Goal: Task Accomplishment & Management: Complete application form

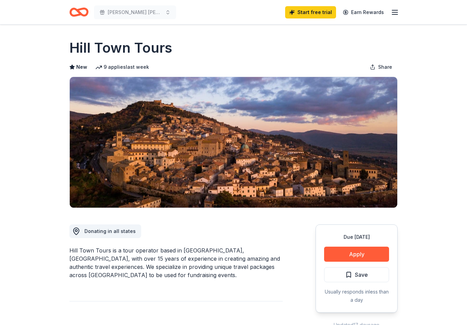
click at [81, 14] on icon "Home" at bounding box center [82, 12] width 11 height 7
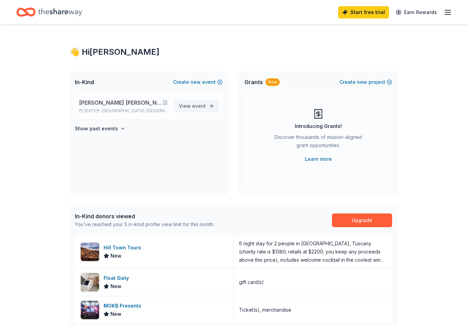
click at [204, 111] on link "View event" at bounding box center [197, 106] width 44 height 12
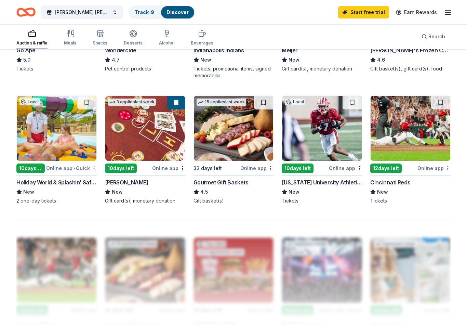
scroll to position [420, 0]
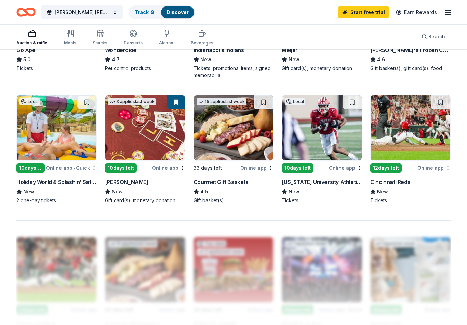
click at [241, 140] on img at bounding box center [234, 128] width 80 height 65
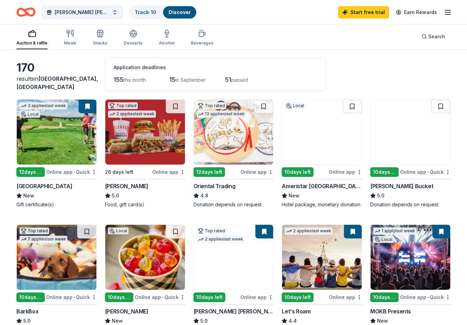
scroll to position [26, 0]
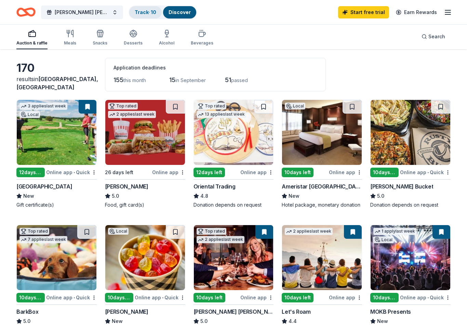
click at [151, 14] on link "Track · 10" at bounding box center [146, 12] width 22 height 6
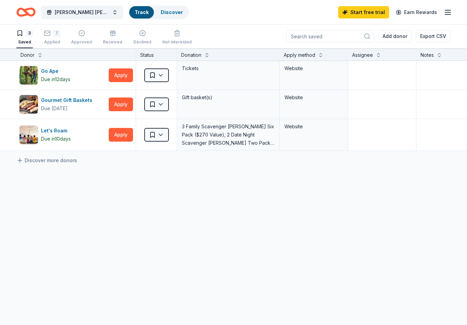
scroll to position [11, 0]
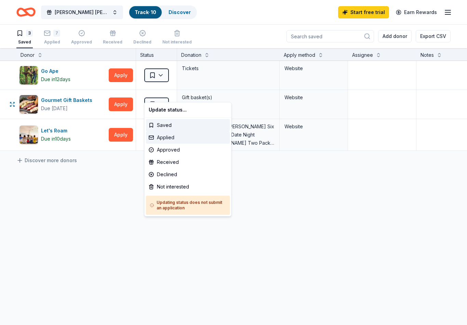
click at [169, 137] on div "Applied" at bounding box center [188, 137] width 84 height 12
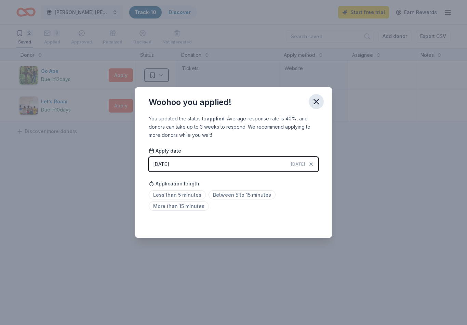
click at [314, 104] on icon "button" at bounding box center [316, 101] width 5 height 5
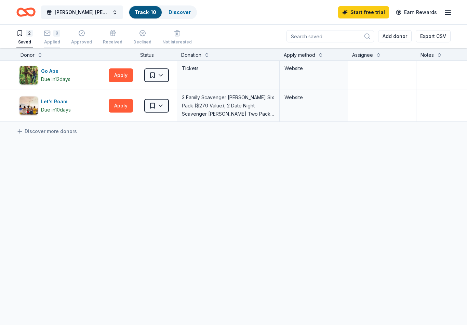
click at [56, 37] on div "8 Applied" at bounding box center [52, 33] width 16 height 15
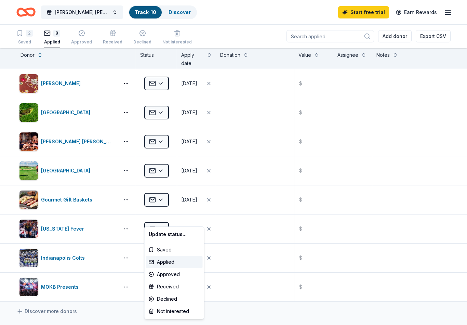
click at [112, 312] on html "Margaret Mary Health Foundation Gala Track · 10 Discover Start free trial Earn …" at bounding box center [233, 162] width 467 height 325
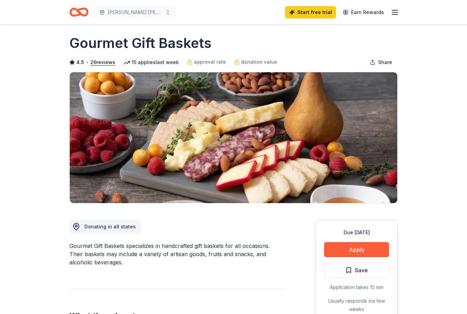
scroll to position [4, 0]
click at [349, 244] on button "Apply" at bounding box center [356, 249] width 65 height 15
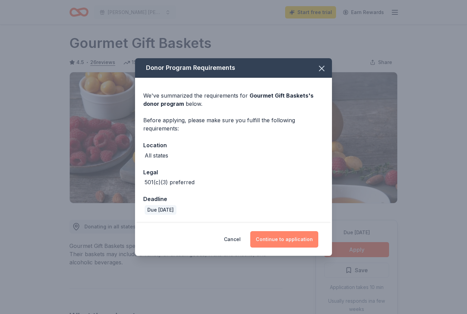
click at [283, 243] on button "Continue to application" at bounding box center [284, 239] width 68 height 16
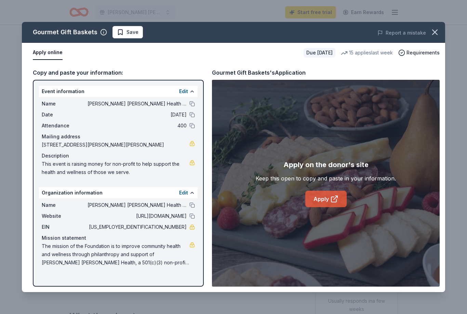
click at [317, 194] on link "Apply" at bounding box center [326, 199] width 41 height 16
click at [439, 31] on icon "button" at bounding box center [435, 32] width 10 height 10
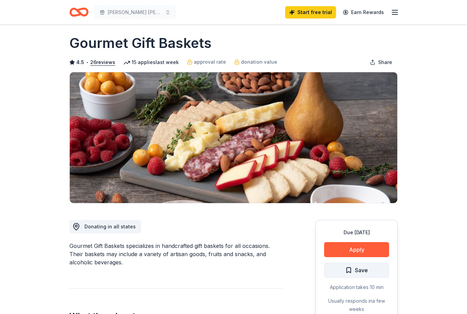
click at [342, 268] on button "Save" at bounding box center [356, 269] width 65 height 15
